Goal: Task Accomplishment & Management: Use online tool/utility

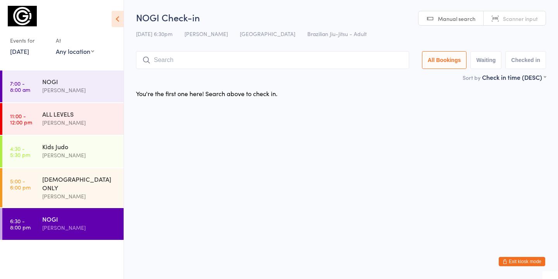
click at [172, 52] on input "search" at bounding box center [272, 60] width 273 height 18
click at [165, 62] on input "search" at bounding box center [272, 60] width 273 height 18
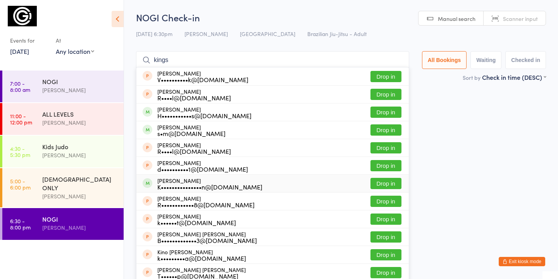
type input "kings"
click at [392, 181] on button "Drop in" at bounding box center [385, 183] width 31 height 11
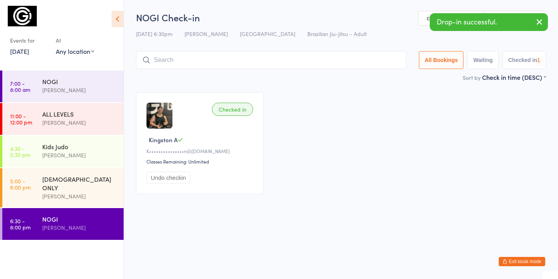
click at [216, 66] on input "search" at bounding box center [271, 60] width 270 height 18
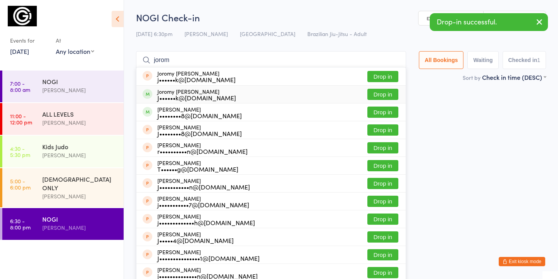
type input "jorom"
click at [384, 93] on button "Drop in" at bounding box center [382, 94] width 31 height 11
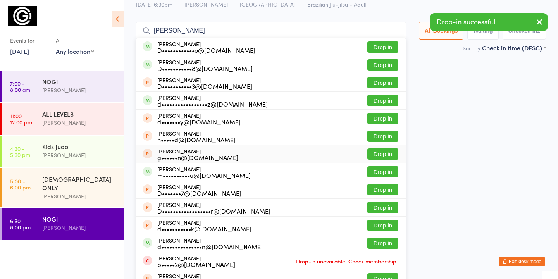
scroll to position [31, 0]
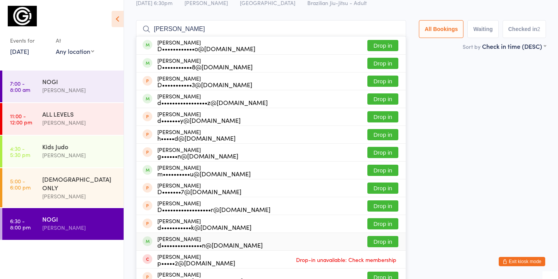
type input "[PERSON_NAME]"
click at [385, 244] on button "Drop in" at bounding box center [382, 241] width 31 height 11
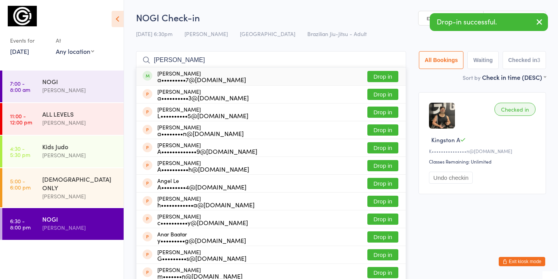
type input "[PERSON_NAME]"
click at [375, 76] on button "Drop in" at bounding box center [382, 76] width 31 height 11
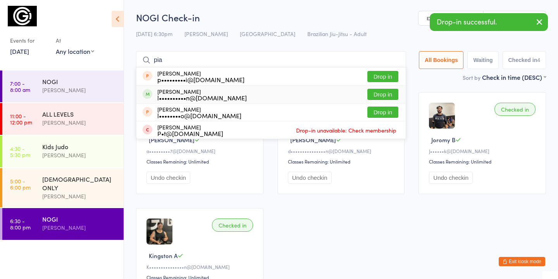
type input "pia"
click at [376, 92] on button "Drop in" at bounding box center [382, 94] width 31 height 11
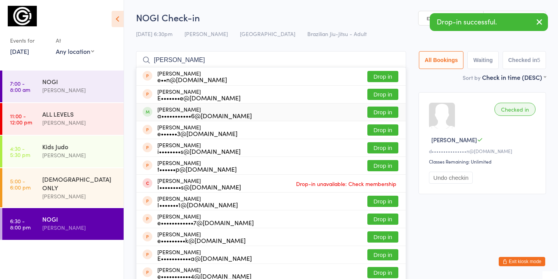
type input "[PERSON_NAME]"
click at [395, 111] on button "Drop in" at bounding box center [382, 111] width 31 height 11
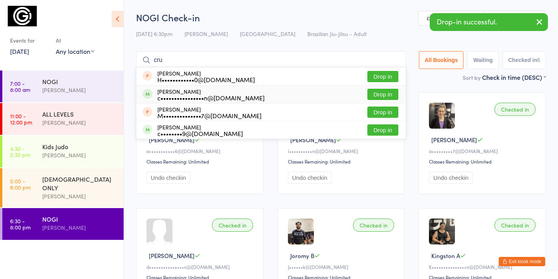
type input "cru"
click at [385, 92] on button "Drop in" at bounding box center [382, 94] width 31 height 11
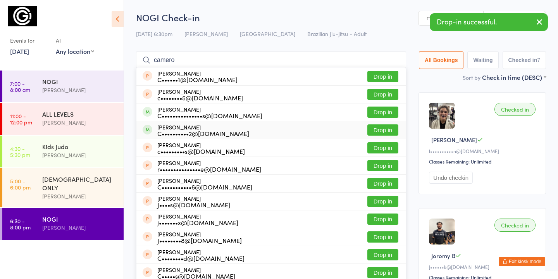
type input "camero"
click at [386, 131] on button "Drop in" at bounding box center [382, 129] width 31 height 11
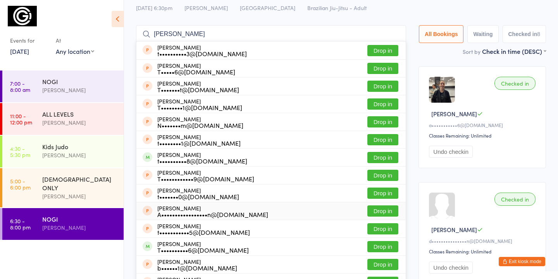
scroll to position [27, 0]
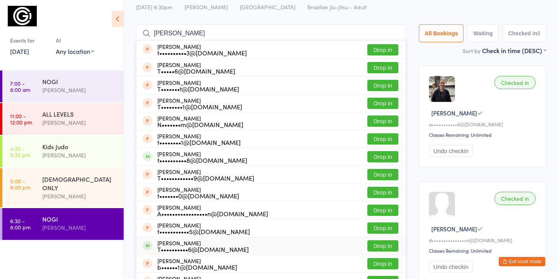
type input "[PERSON_NAME]"
click at [390, 246] on button "Drop in" at bounding box center [382, 245] width 31 height 11
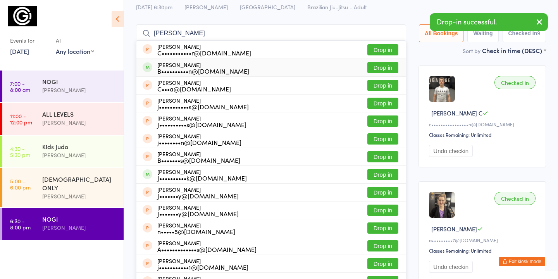
type input "[PERSON_NAME]"
click at [380, 67] on button "Drop in" at bounding box center [382, 67] width 31 height 11
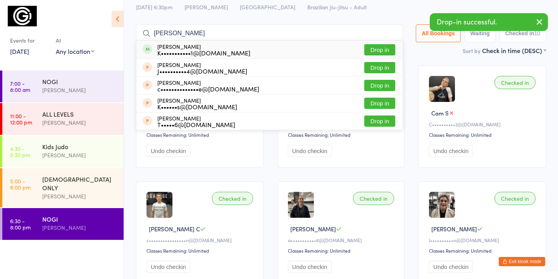
type input "[PERSON_NAME]"
click at [378, 46] on button "Drop in" at bounding box center [379, 49] width 31 height 11
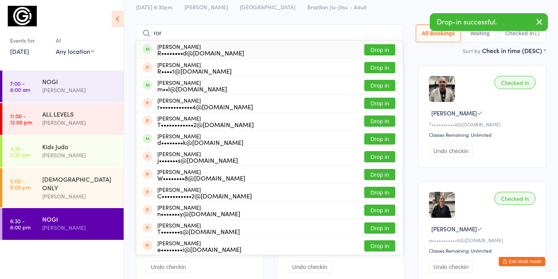
type input "ror"
click at [377, 49] on button "Drop in" at bounding box center [379, 49] width 31 height 11
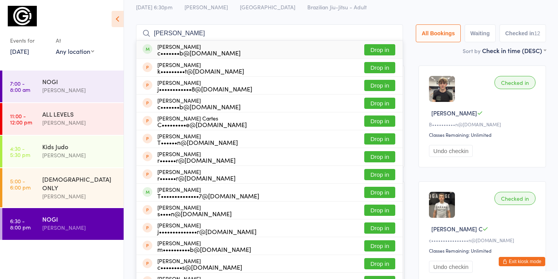
type input "[PERSON_NAME]"
click at [376, 50] on button "Drop in" at bounding box center [379, 49] width 31 height 11
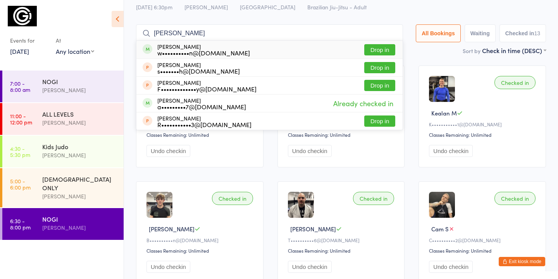
type input "[PERSON_NAME]"
click at [376, 49] on button "Drop in" at bounding box center [379, 49] width 31 height 11
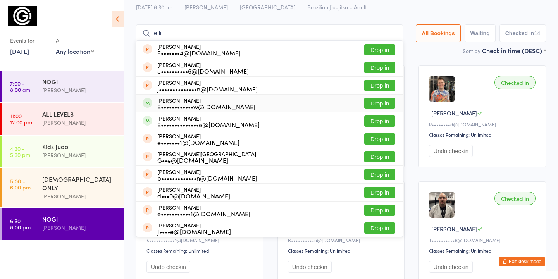
type input "elli"
click at [379, 102] on button "Drop in" at bounding box center [379, 103] width 31 height 11
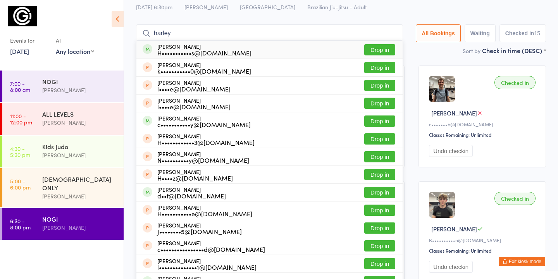
type input "harley"
click at [376, 48] on button "Drop in" at bounding box center [379, 49] width 31 height 11
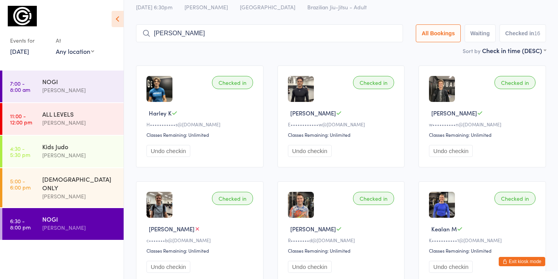
click at [275, 24] on div "NOGI Check-in [DATE] 6:30pm [PERSON_NAME] [GEOGRAPHIC_DATA] Brazilian Jiu-Jitsu…" at bounding box center [341, 15] width 410 height 62
click at [193, 36] on input "[PERSON_NAME]" at bounding box center [269, 33] width 267 height 18
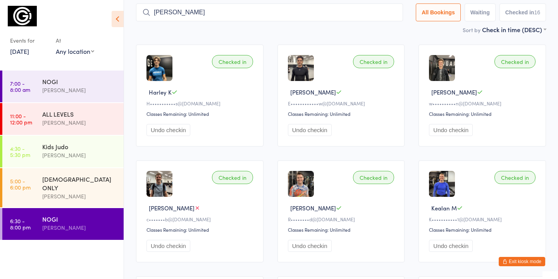
scroll to position [52, 0]
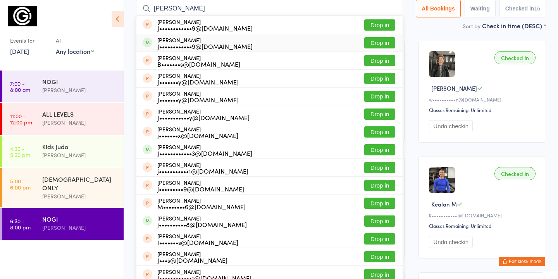
type input "[PERSON_NAME]"
click at [386, 42] on button "Drop in" at bounding box center [379, 42] width 31 height 11
